Goal: Information Seeking & Learning: Find specific fact

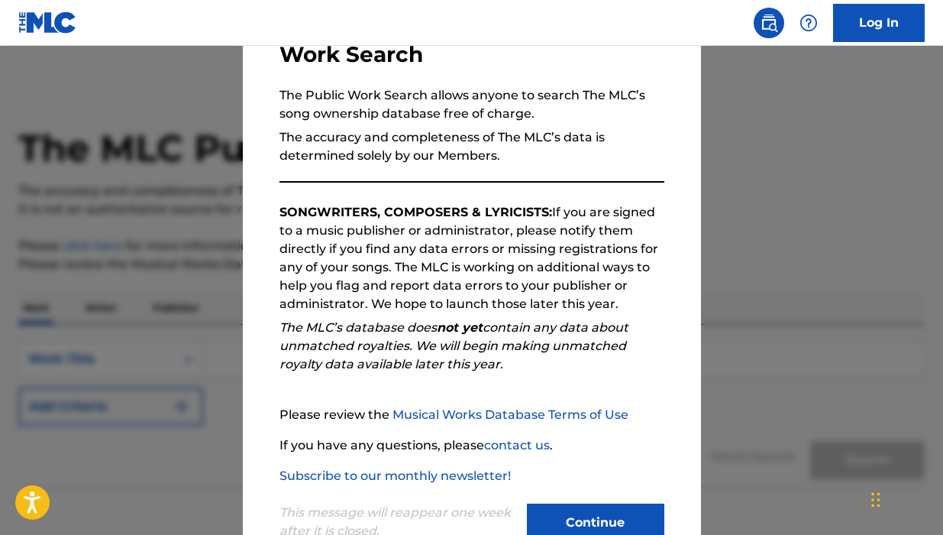
scroll to position [164, 0]
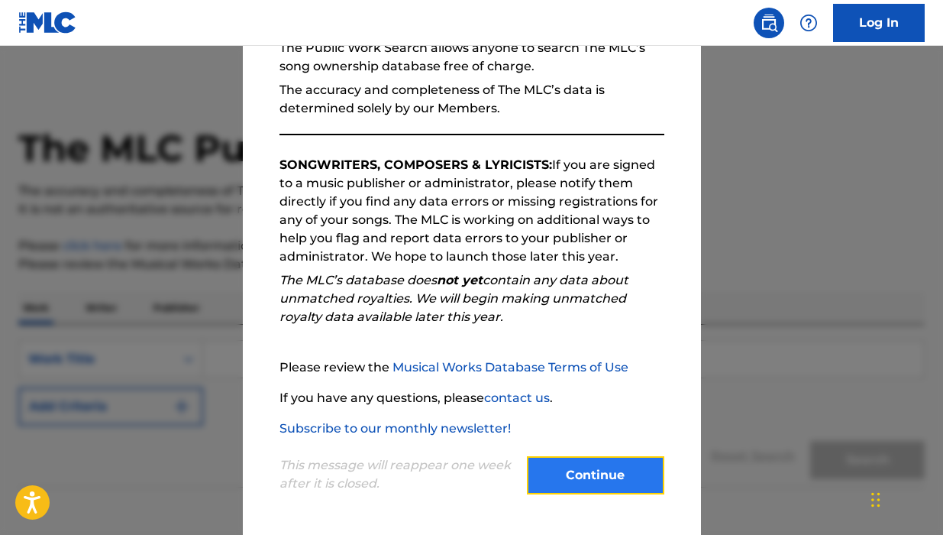
click at [562, 458] on button "Continue" at bounding box center [595, 475] width 137 height 38
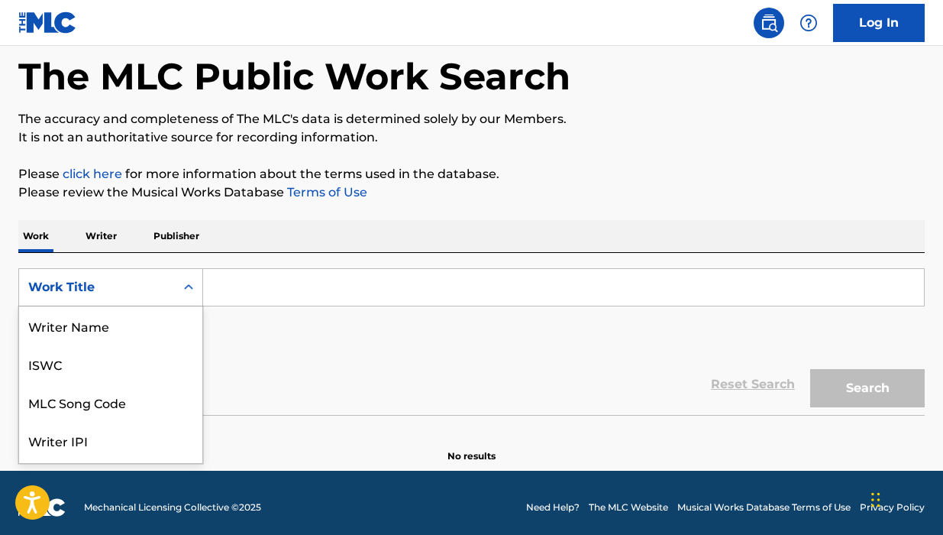
scroll to position [76, 0]
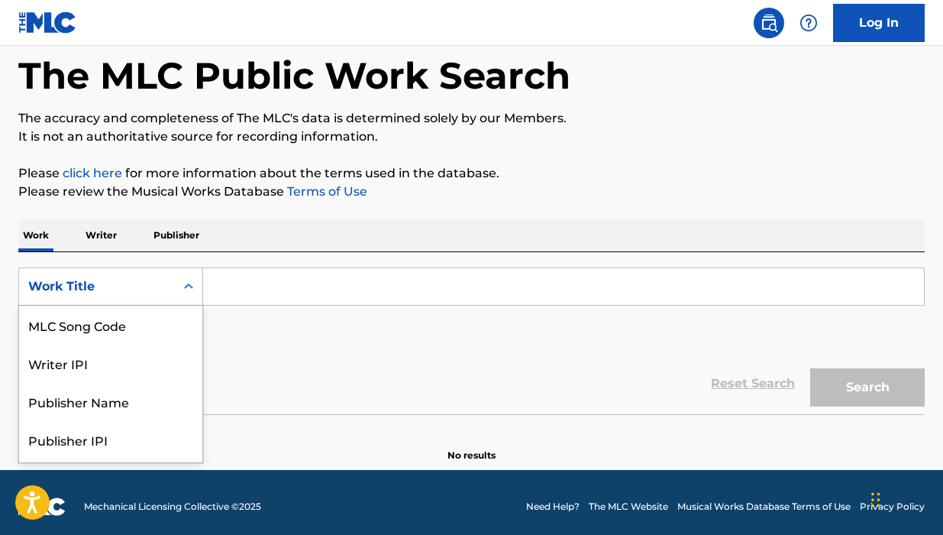
click at [123, 305] on div "Work Title selected, 8 of 8. 8 results available. Use Up and Down to choose opt…" at bounding box center [110, 286] width 185 height 38
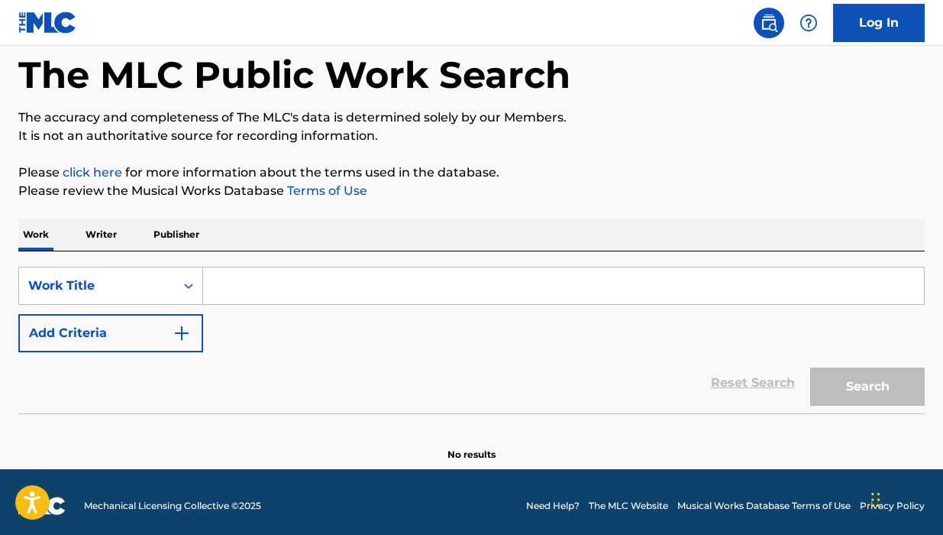
click at [105, 229] on p "Writer" at bounding box center [101, 234] width 40 height 32
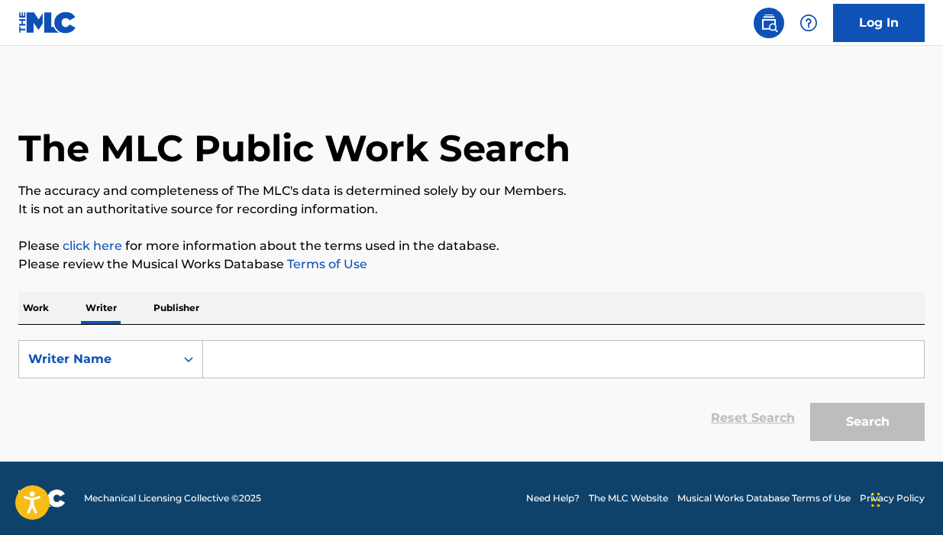
click at [251, 369] on input "Search Form" at bounding box center [563, 359] width 721 height 37
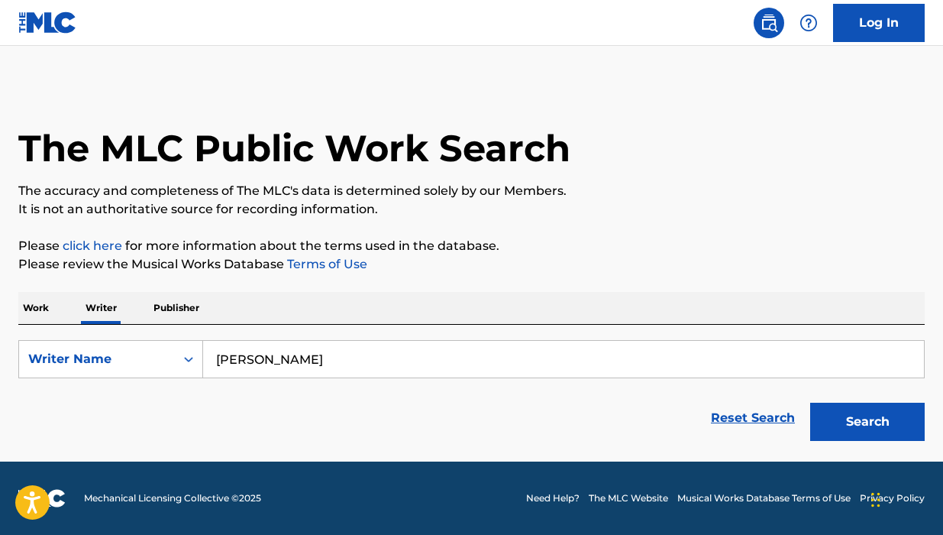
type input "Kris bowers"
click at [810, 402] on button "Search" at bounding box center [867, 421] width 115 height 38
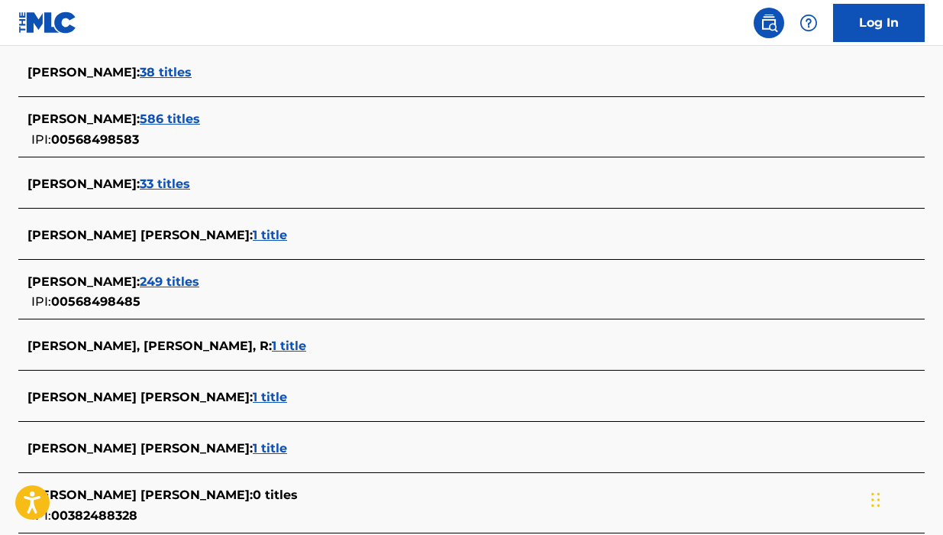
scroll to position [477, 0]
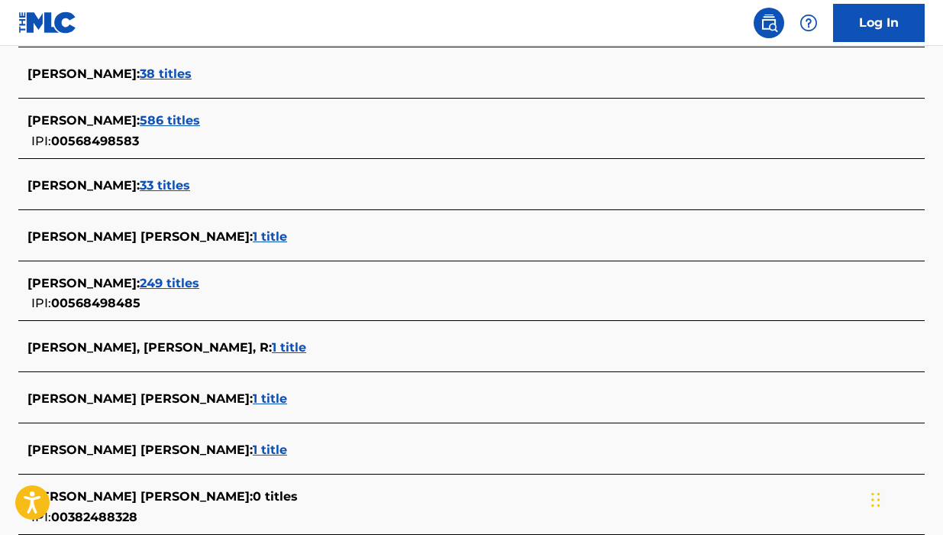
click at [168, 121] on span "586 titles" at bounding box center [170, 120] width 60 height 15
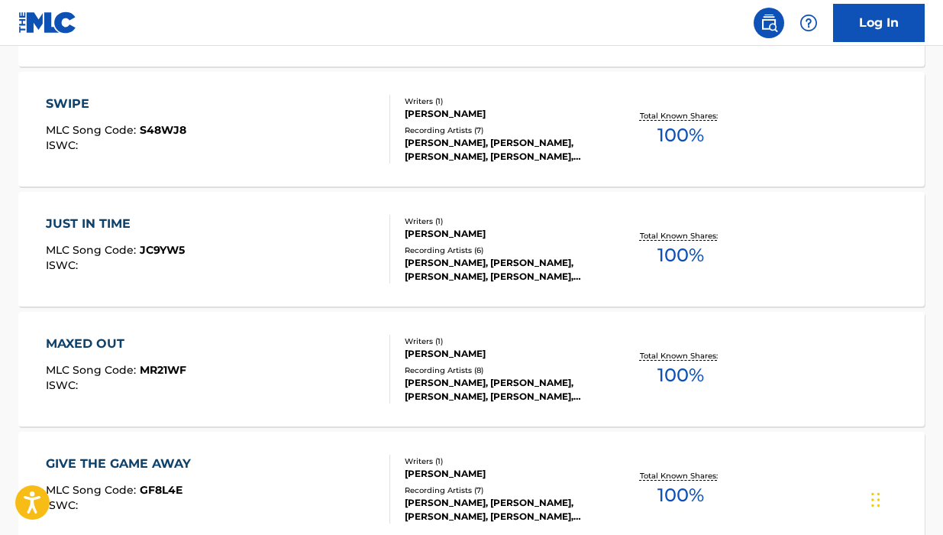
scroll to position [1335, 0]
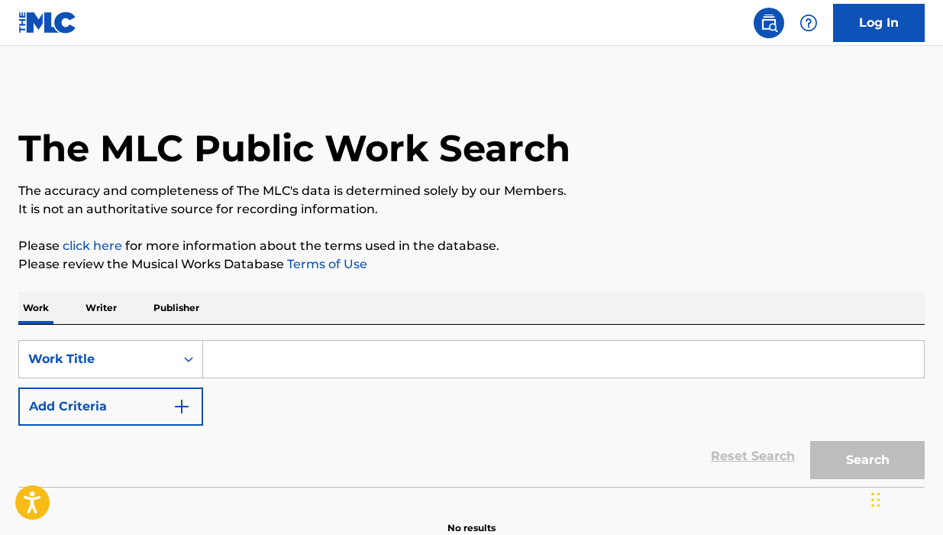
click at [112, 306] on p "Writer" at bounding box center [101, 308] width 40 height 32
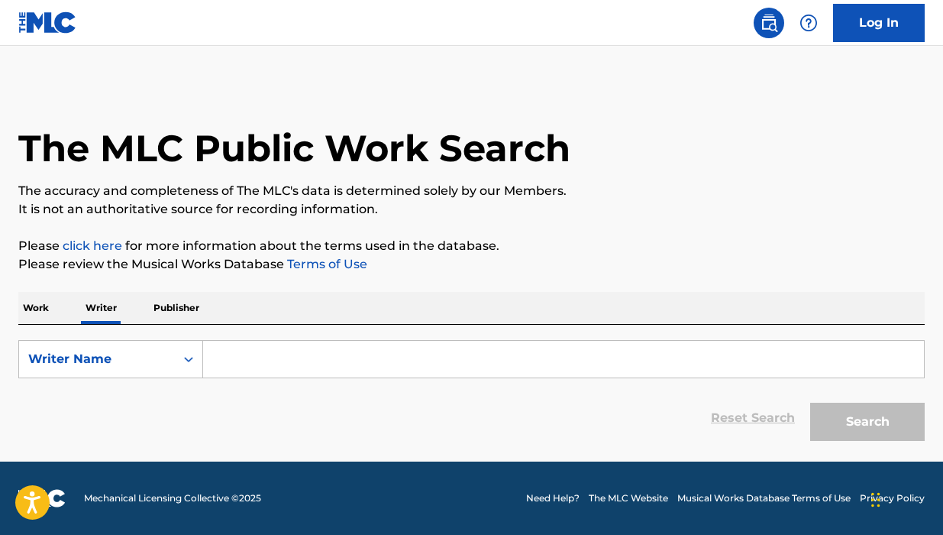
click at [59, 310] on div "Work Writer Publisher" at bounding box center [471, 308] width 907 height 32
click at [44, 310] on p "Work" at bounding box center [35, 308] width 35 height 32
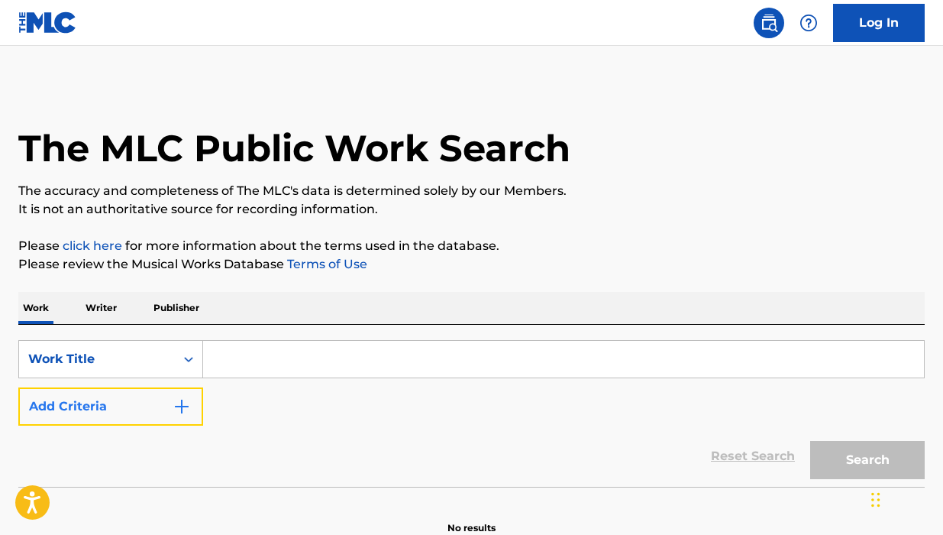
click at [145, 421] on button "Add Criteria" at bounding box center [110, 406] width 185 height 38
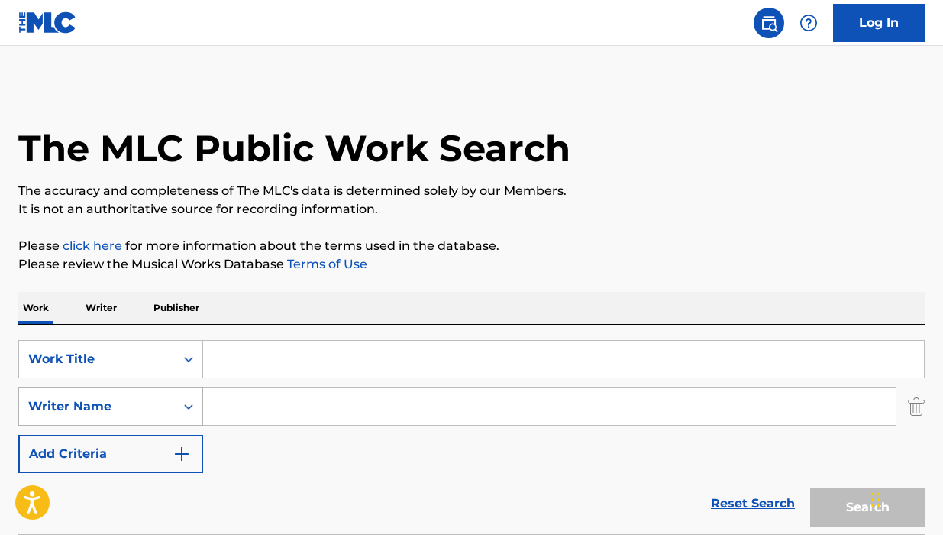
scroll to position [82, 0]
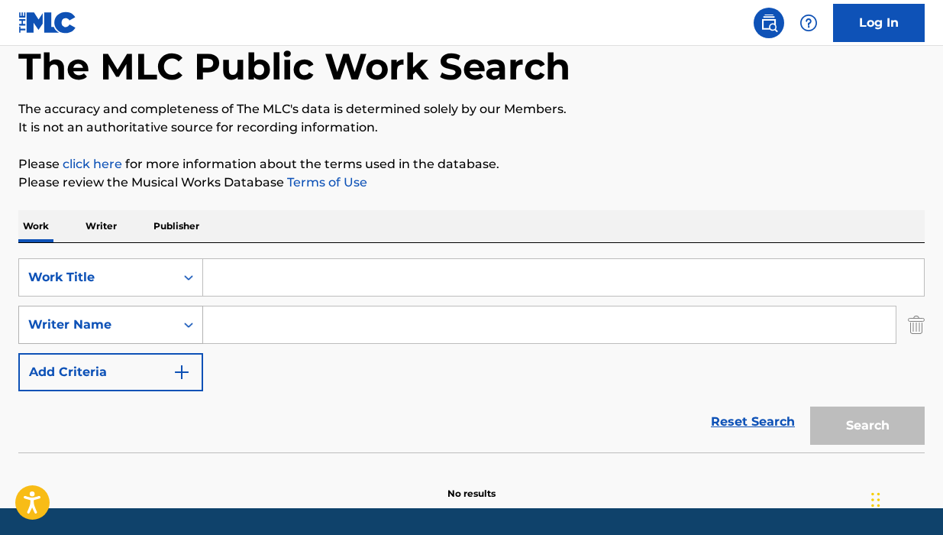
click at [183, 344] on div "Writer Name" at bounding box center [110, 324] width 185 height 38
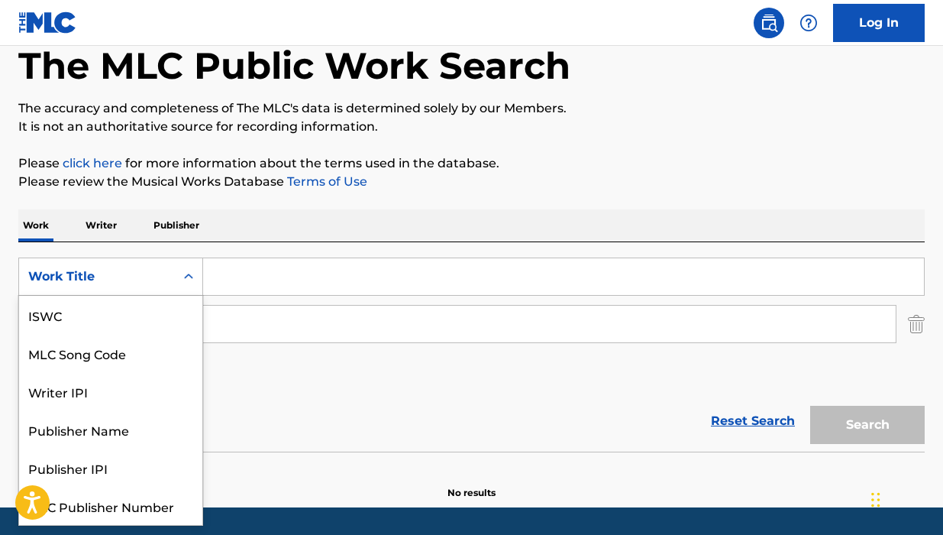
click at [160, 275] on div "Work Title" at bounding box center [96, 276] width 137 height 18
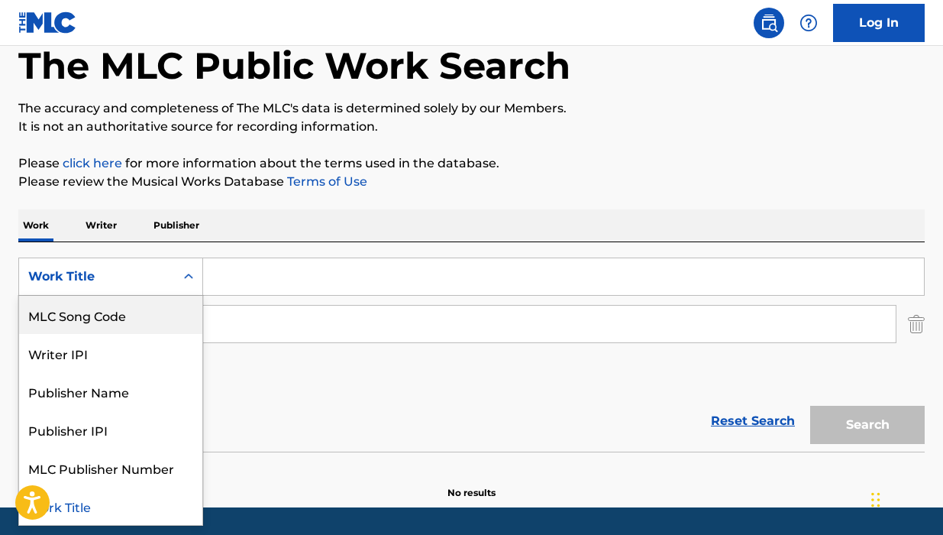
click at [229, 280] on input "Search Form" at bounding box center [563, 276] width 721 height 37
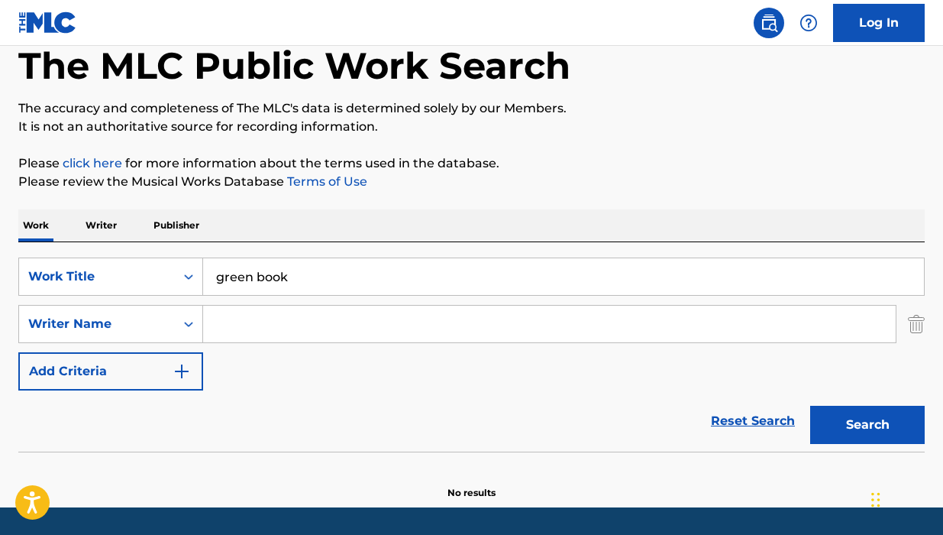
click at [810, 406] on button "Search" at bounding box center [867, 425] width 115 height 38
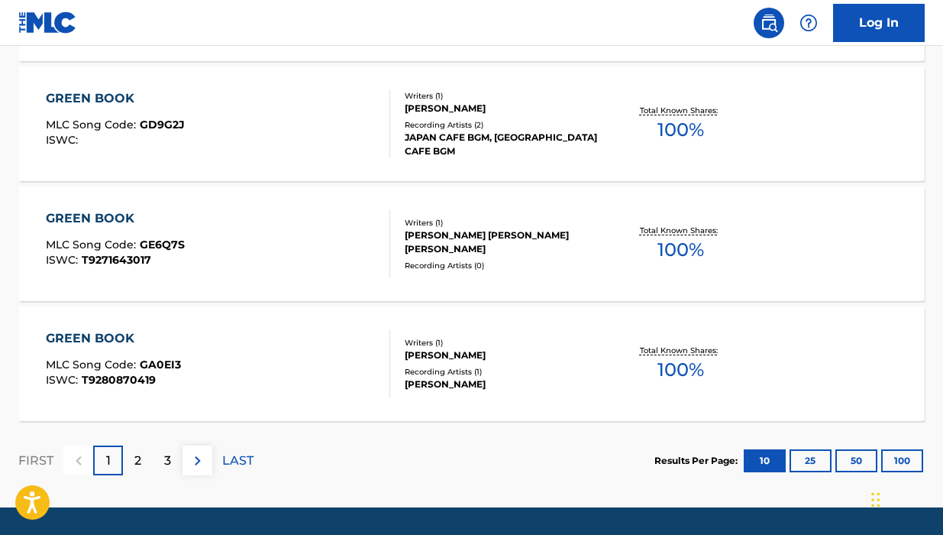
scroll to position [1338, 0]
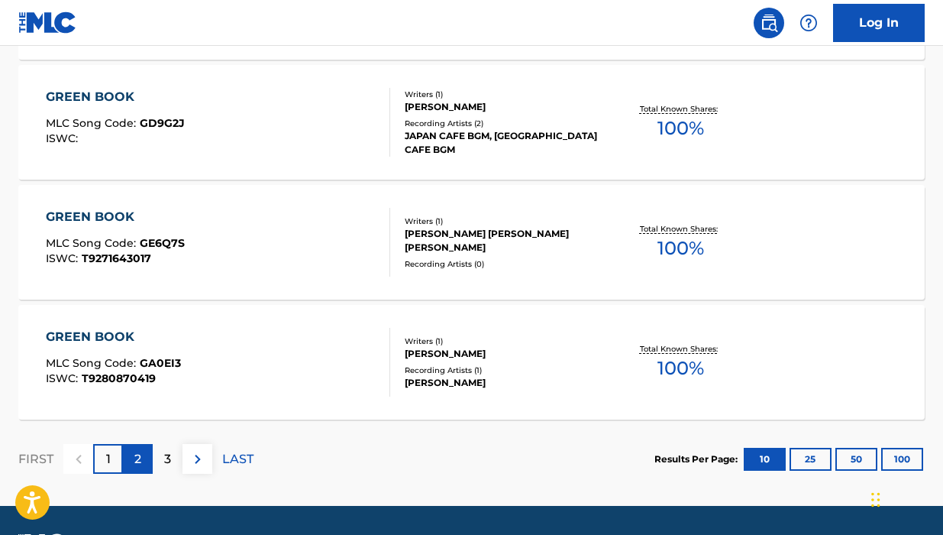
click at [151, 466] on div "2" at bounding box center [138, 459] width 30 height 30
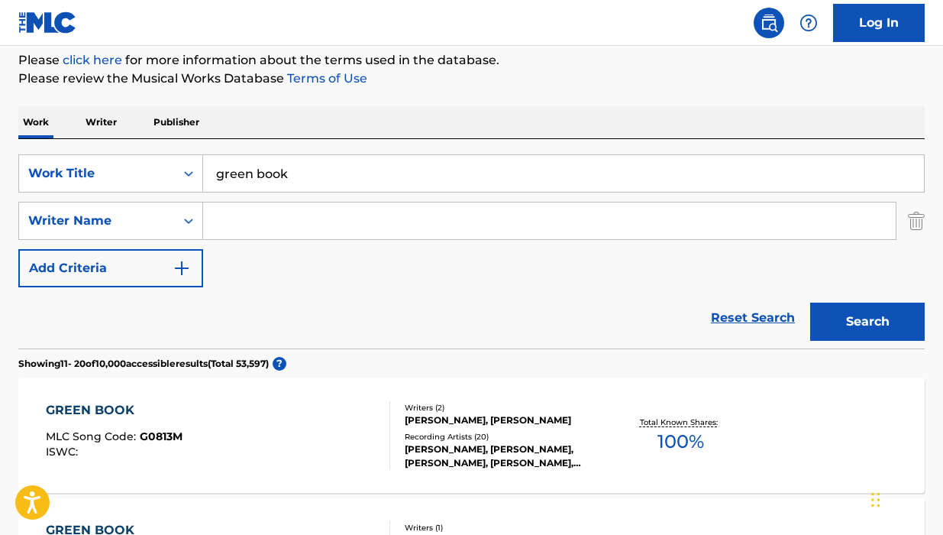
scroll to position [0, 0]
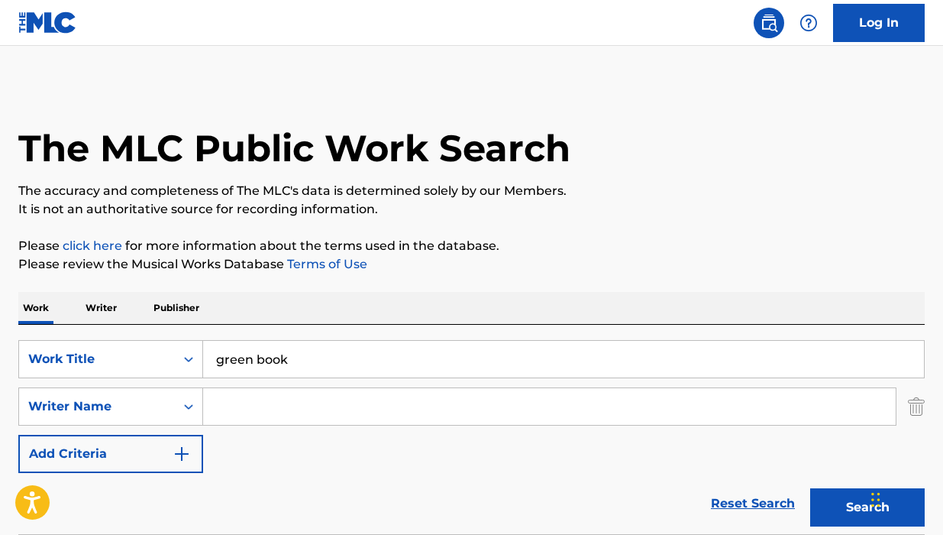
click at [288, 360] on input "green book" at bounding box center [563, 359] width 721 height 37
type input "[PERSON_NAME]"
click at [810, 488] on button "Search" at bounding box center [867, 507] width 115 height 38
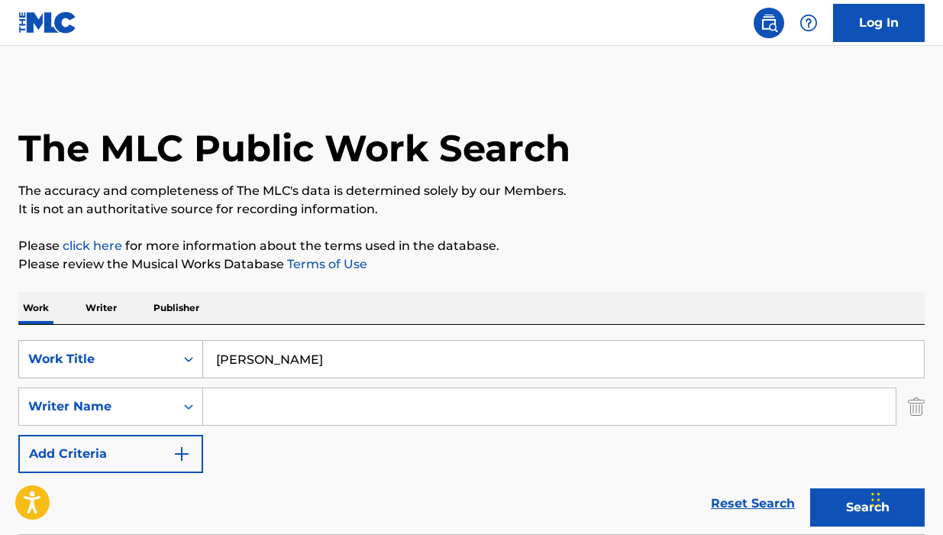
scroll to position [73, 0]
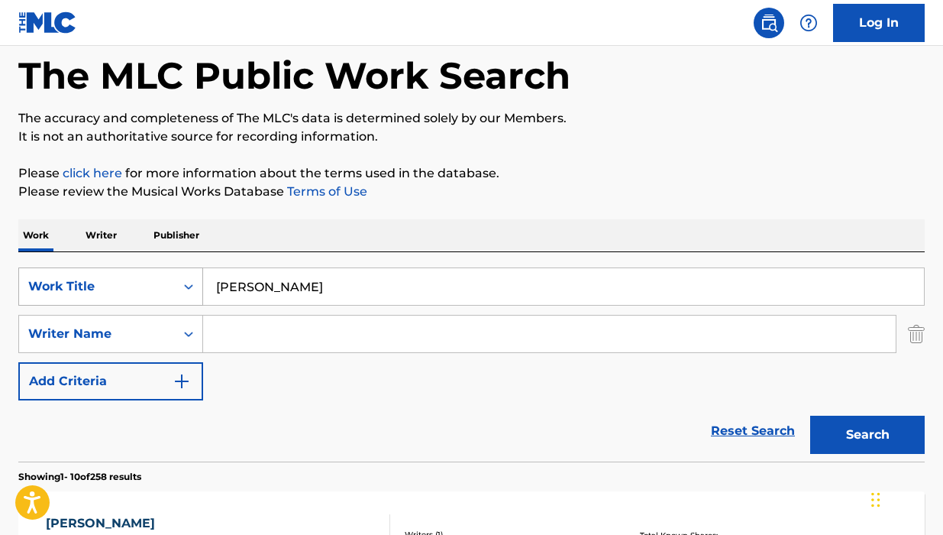
click at [144, 305] on div "Work Title" at bounding box center [110, 286] width 185 height 38
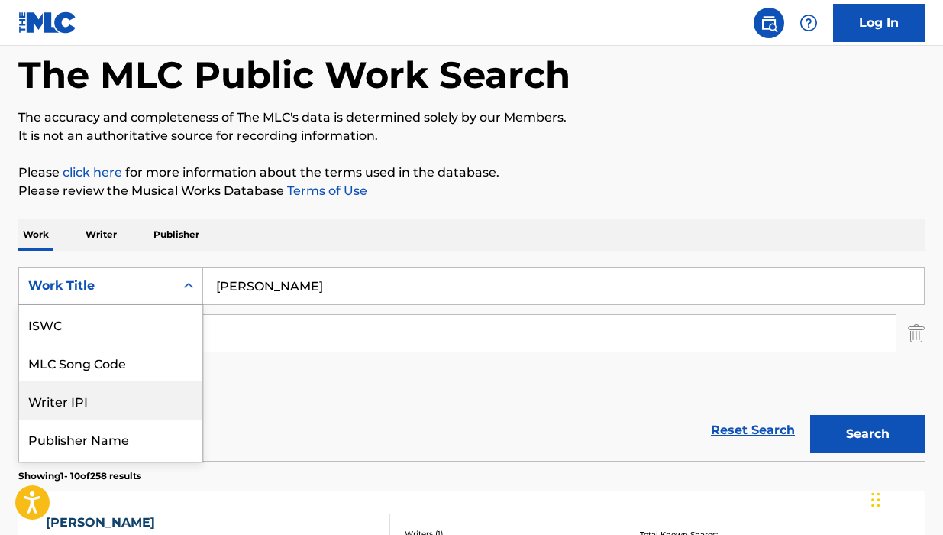
scroll to position [38, 0]
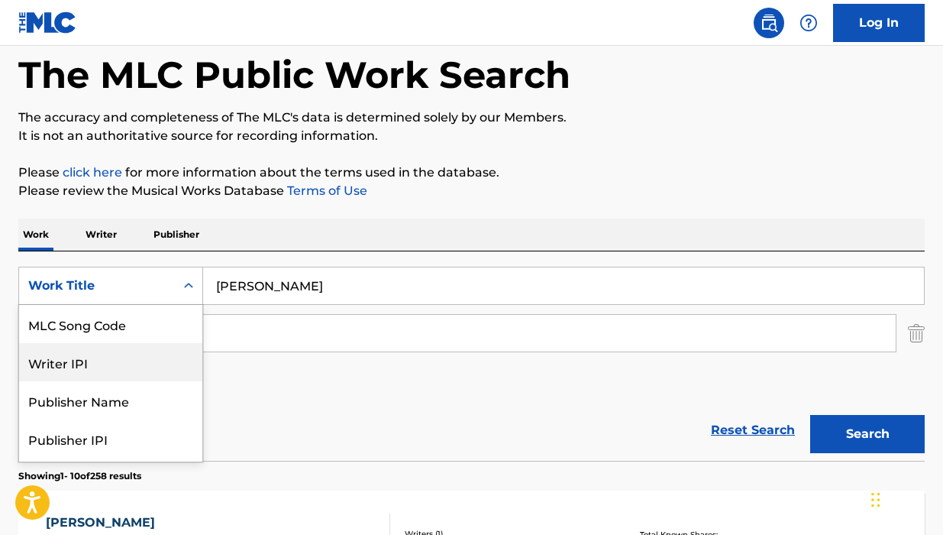
click at [101, 235] on p "Writer" at bounding box center [101, 234] width 40 height 32
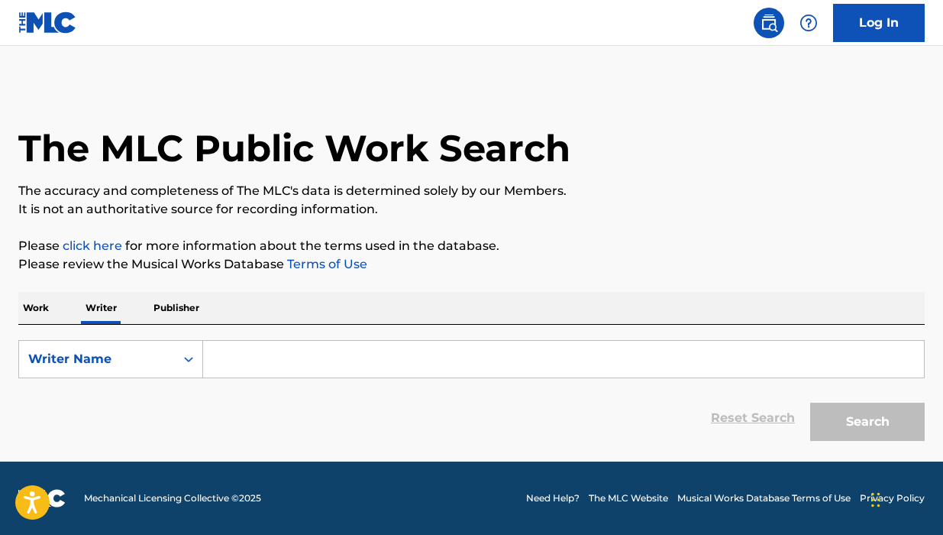
click at [260, 364] on input "Search Form" at bounding box center [563, 359] width 721 height 37
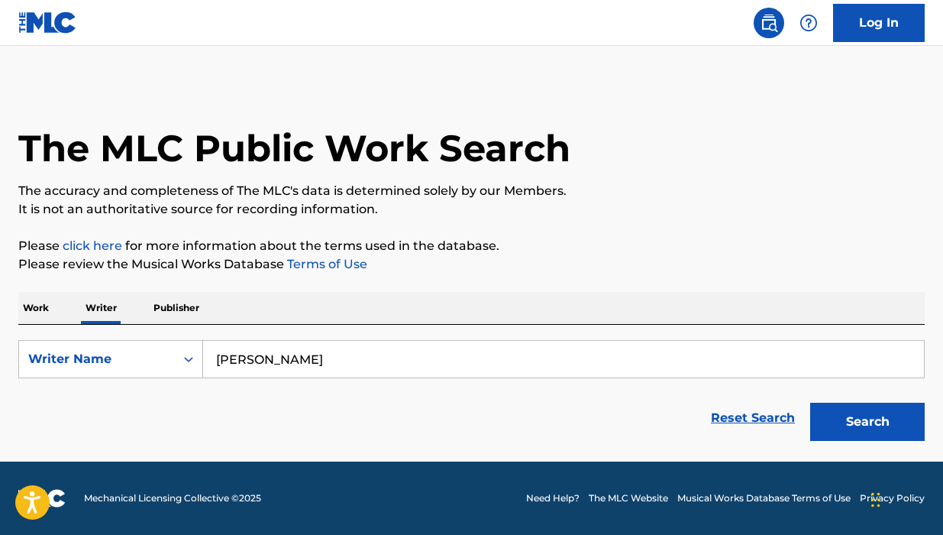
type input "[PERSON_NAME]"
click at [810, 402] on button "Search" at bounding box center [867, 421] width 115 height 38
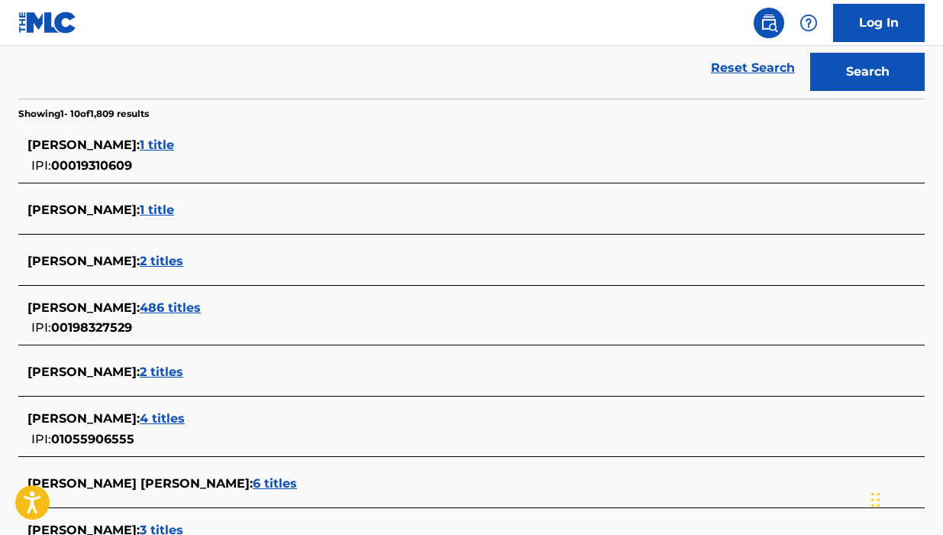
scroll to position [351, 0]
click at [201, 306] on span "486 titles" at bounding box center [170, 306] width 61 height 15
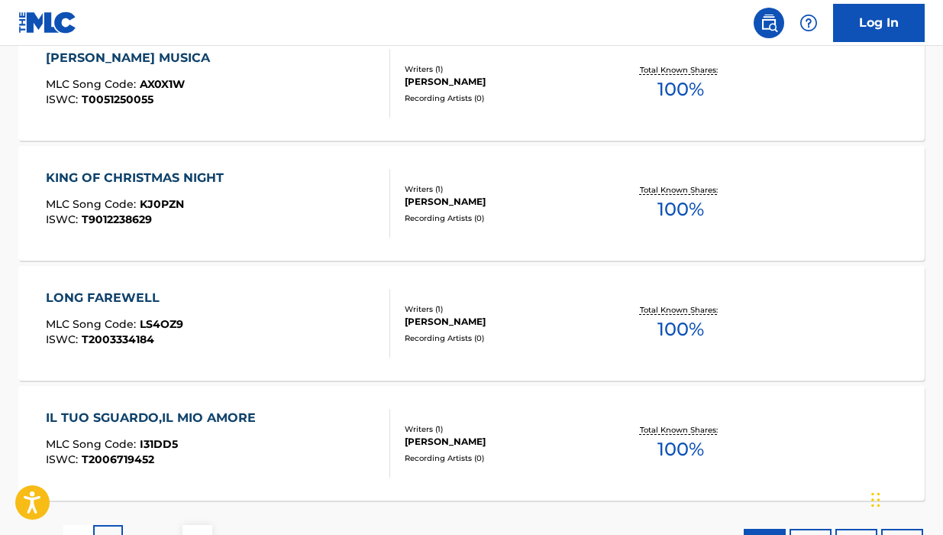
scroll to position [1335, 0]
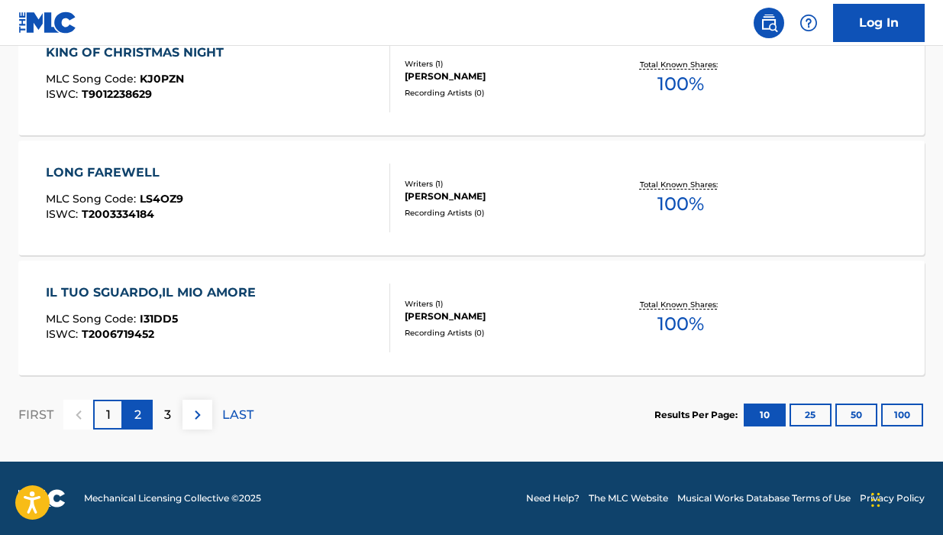
click at [134, 407] on p "2" at bounding box center [137, 415] width 7 height 18
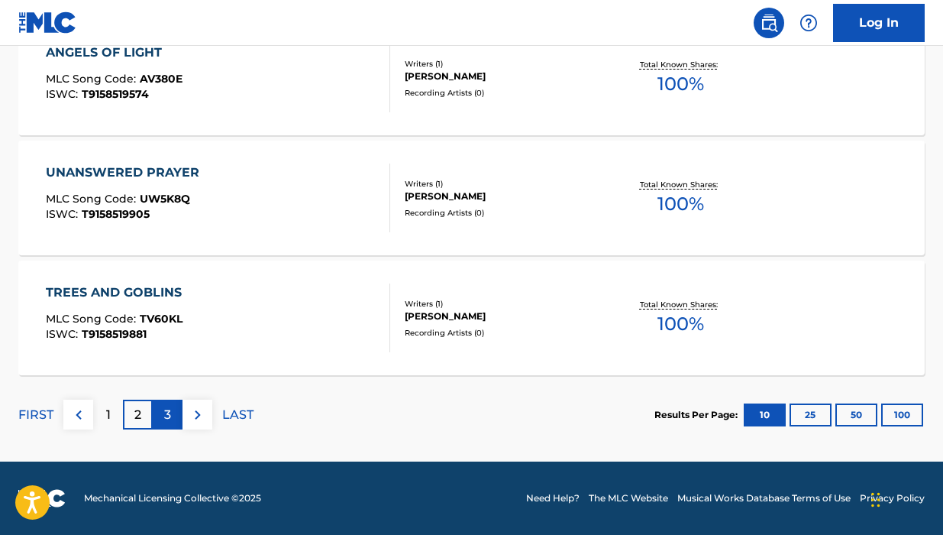
click at [158, 412] on div "3" at bounding box center [168, 414] width 30 height 30
